Goal: Navigation & Orientation: Find specific page/section

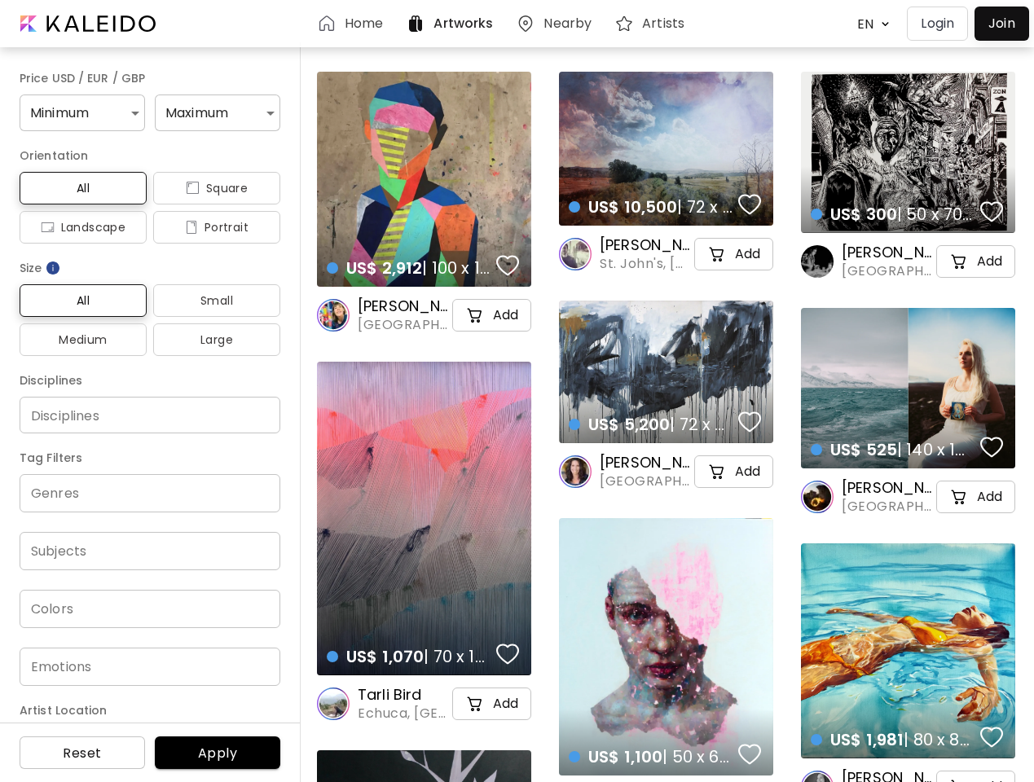
click at [869, 24] on body "Home Artworks Nearby Artists EN ******* Login Join Price USD / EUR / GBP Minimu…" at bounding box center [517, 391] width 1034 height 782
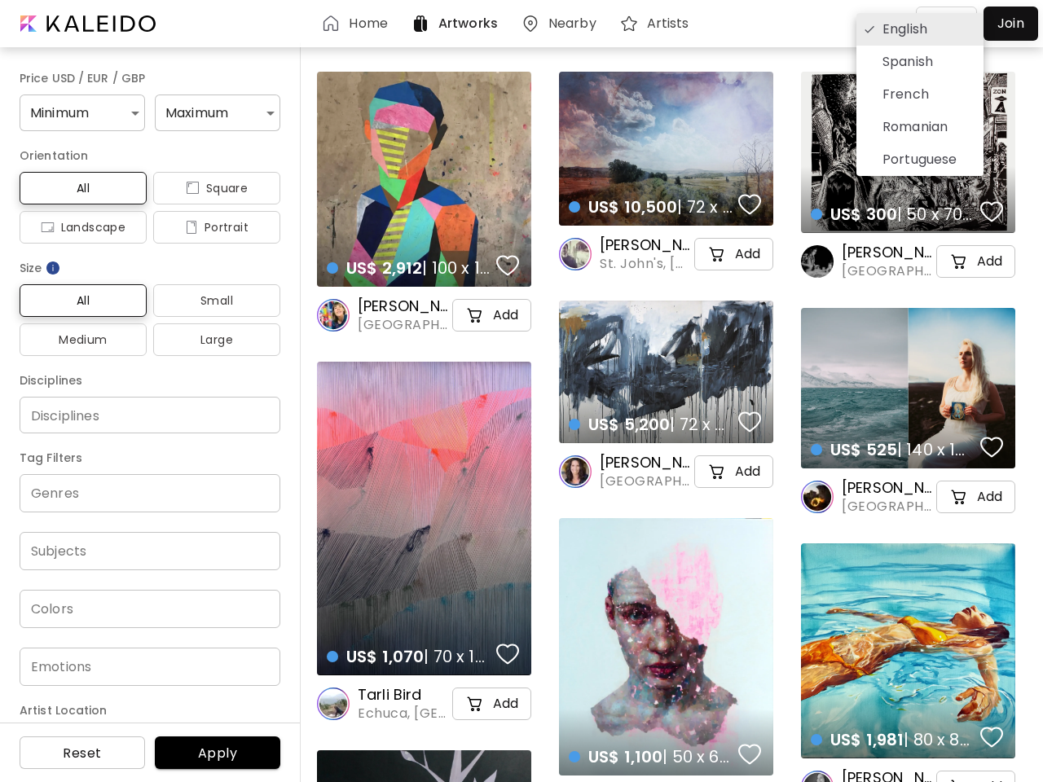
click at [80, 112] on div at bounding box center [521, 391] width 1043 height 782
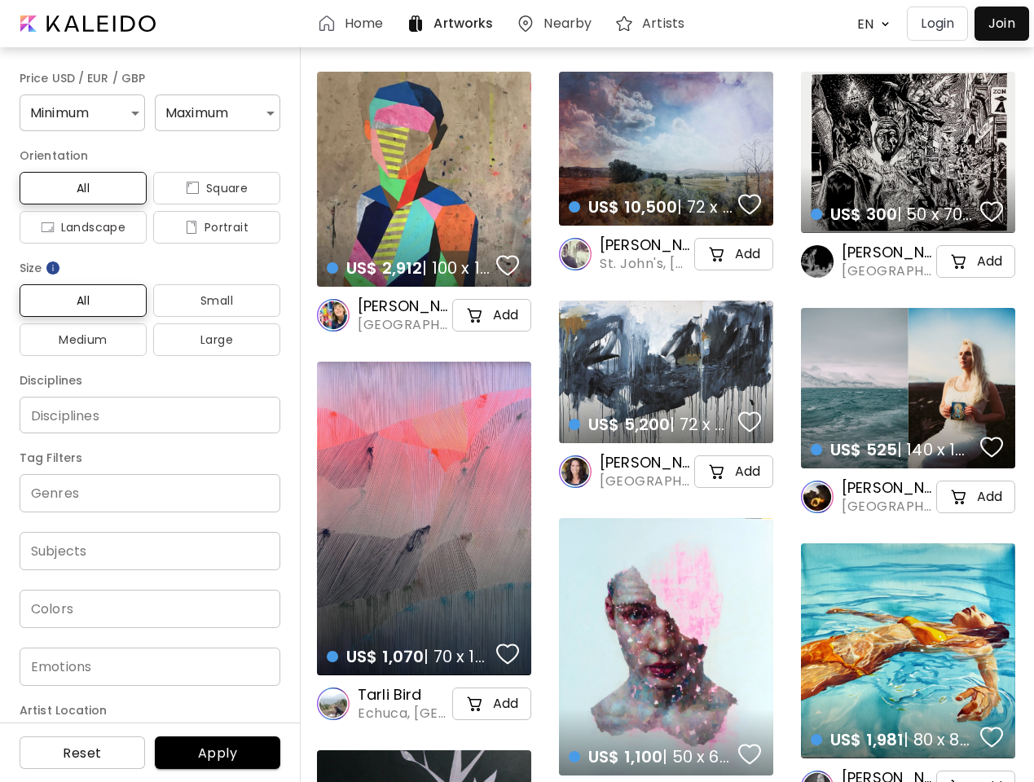
click at [81, 188] on span "All" at bounding box center [83, 188] width 101 height 20
click at [210, 188] on span "Square" at bounding box center [216, 188] width 101 height 20
click at [81, 227] on span "Landscape" at bounding box center [83, 227] width 101 height 20
click at [210, 227] on span "Portrait" at bounding box center [216, 227] width 101 height 20
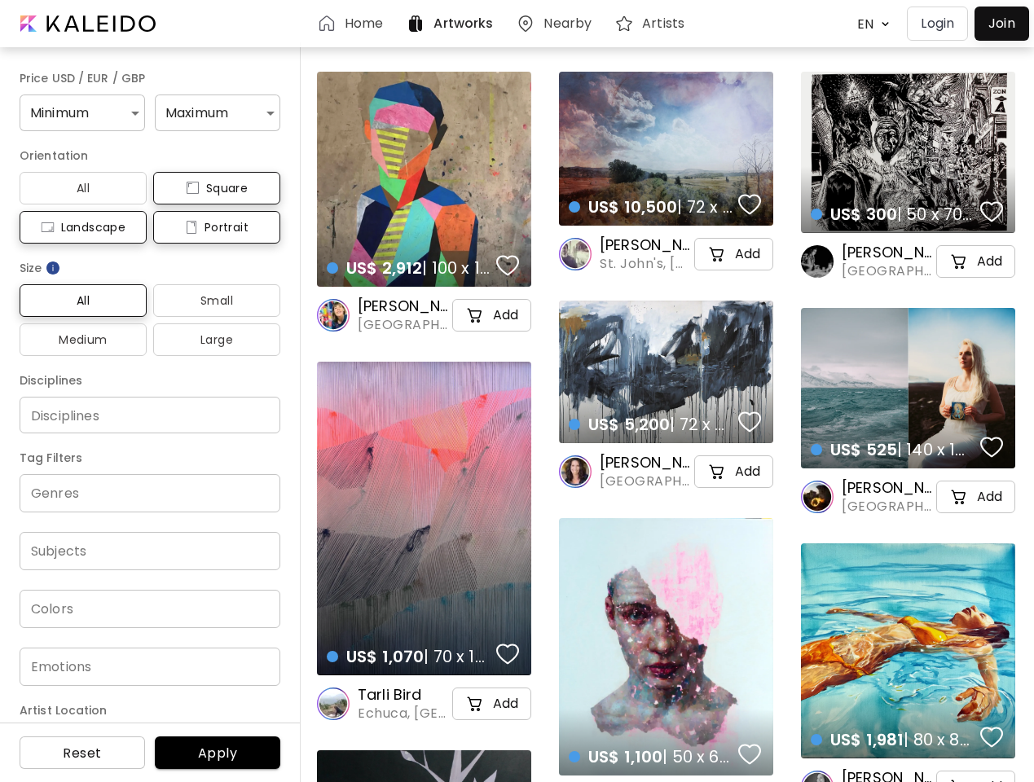
click at [54, 268] on img at bounding box center [53, 268] width 16 height 16
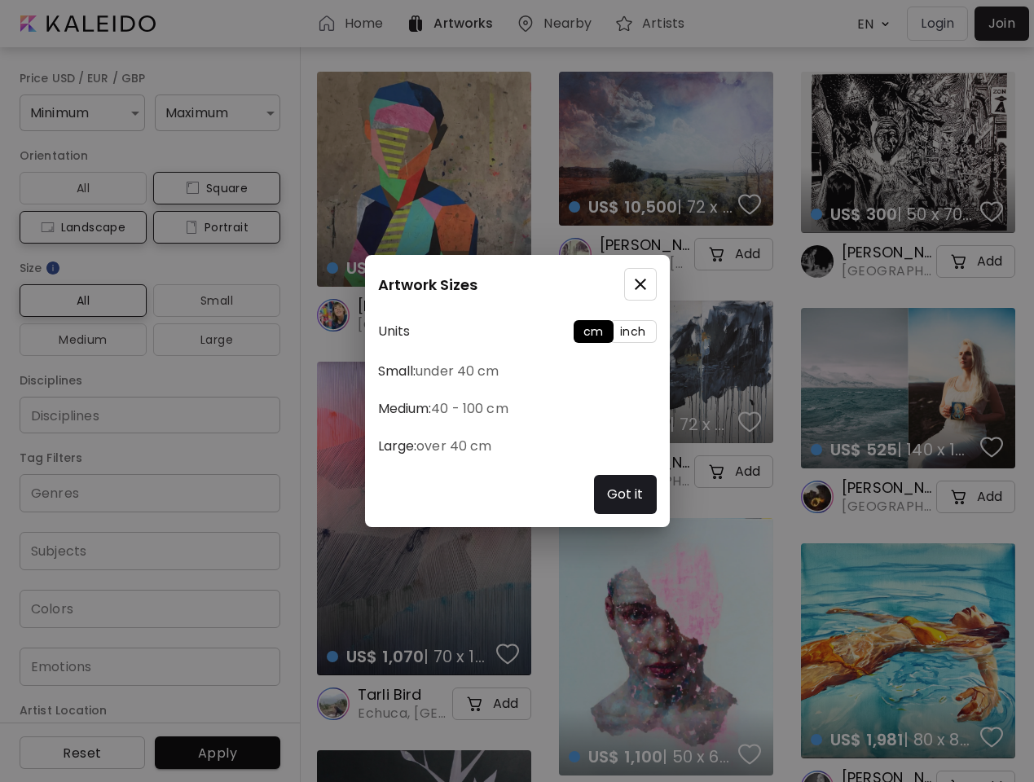
click at [81, 301] on div "Artwork Sizes Units cm inch Small: under 40 cm Medium: 40 - 100 cm Large: over …" at bounding box center [517, 391] width 1034 height 782
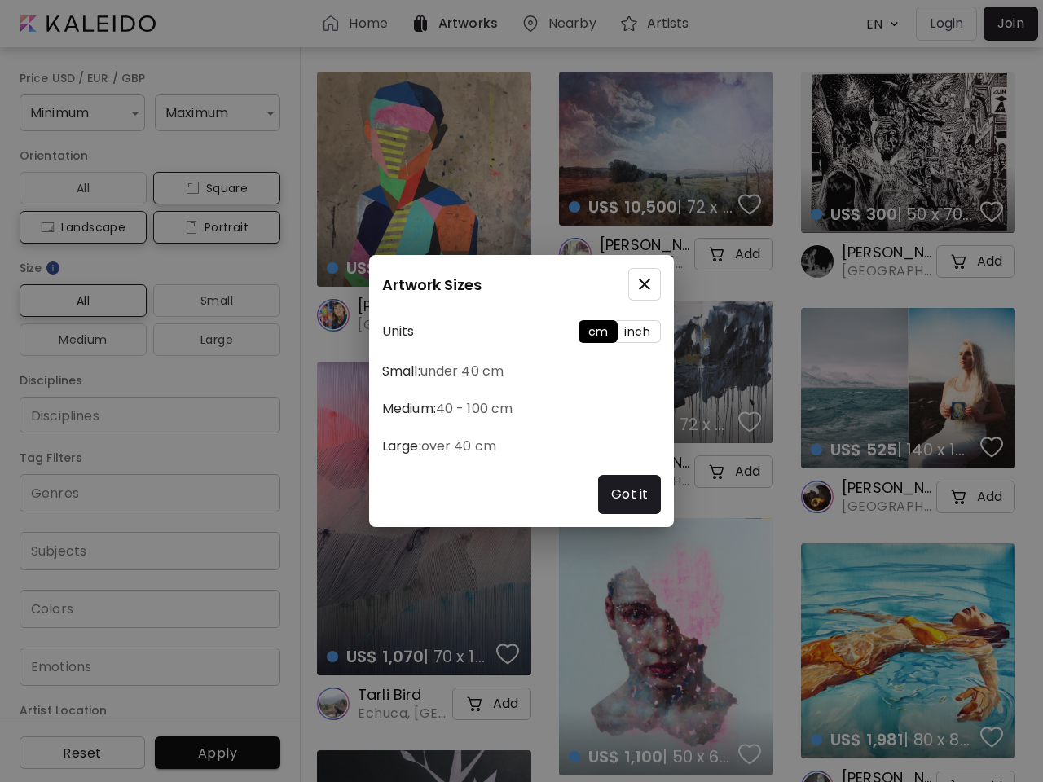
click at [210, 301] on div "Artwork Sizes Units cm inch Small: under 40 cm Medium: 40 - 100 cm Large: over …" at bounding box center [521, 391] width 1043 height 782
